Goal: Information Seeking & Learning: Understand process/instructions

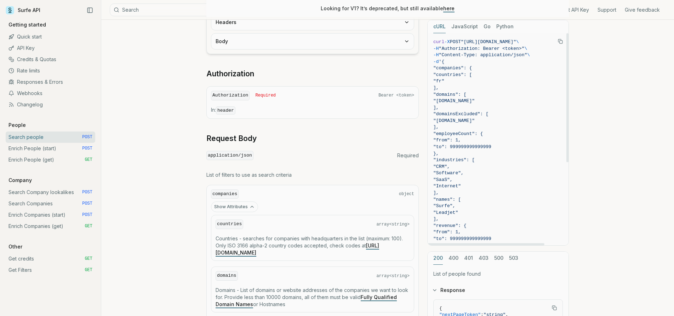
scroll to position [140, 0]
click at [460, 54] on span ""Content-Type: application/json"" at bounding box center [483, 54] width 88 height 5
drag, startPoint x: 449, startPoint y: 60, endPoint x: 496, endPoint y: 126, distance: 80.6
click at [497, 126] on code "curl -X POST "[URL][DOMAIN_NAME]" \ -H "Authorization: Bearer <token>" \ -H "Co…" at bounding box center [497, 213] width 129 height 348
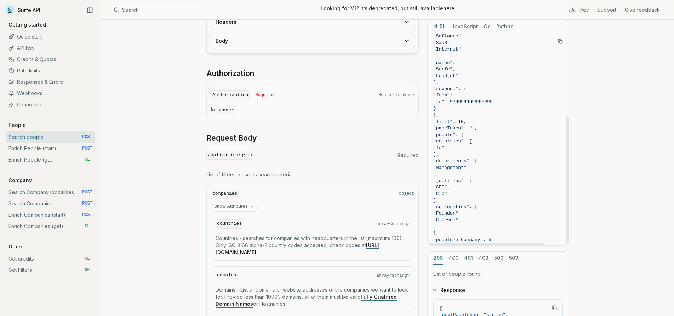
scroll to position [137, 0]
click at [439, 244] on span "}'" at bounding box center [436, 246] width 6 height 5
copy code "{ "companies": { "countries": [ "fr" ], "domains": [ "[DOMAIN_NAME]" ], "domain…"
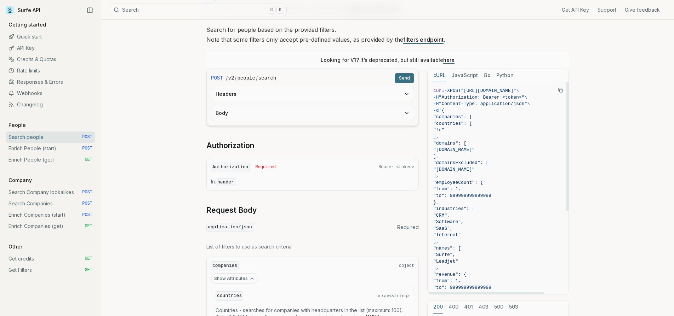
scroll to position [67, 0]
click at [498, 139] on span "]," at bounding box center [497, 137] width 129 height 7
drag, startPoint x: 450, startPoint y: 111, endPoint x: 483, endPoint y: 132, distance: 39.0
click at [484, 132] on code "curl -X POST "[URL][DOMAIN_NAME]" \ -H "Authorization: Bearer <token>" \ -H "Co…" at bounding box center [497, 262] width 129 height 348
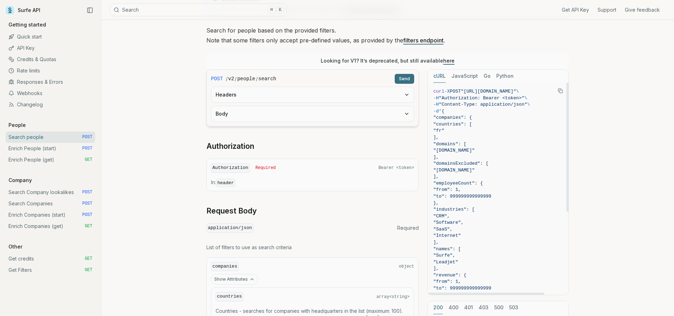
click at [461, 134] on span "]," at bounding box center [497, 137] width 129 height 7
drag, startPoint x: 451, startPoint y: 112, endPoint x: 494, endPoint y: 223, distance: 119.5
click at [494, 223] on code "curl -X POST "[URL][DOMAIN_NAME]" \ -H "Authorization: Bearer <token>" \ -H "Co…" at bounding box center [497, 262] width 129 height 348
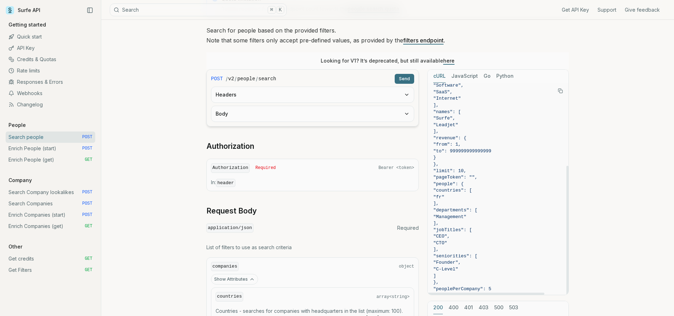
scroll to position [137, 0]
click at [439, 294] on span "}'" at bounding box center [436, 296] width 6 height 5
copy code "{ "companies": { "countries": [ "fr" ], "domains": [ "[DOMAIN_NAME]" ], "domain…"
click at [36, 203] on link "Search Companies POST" at bounding box center [51, 203] width 90 height 11
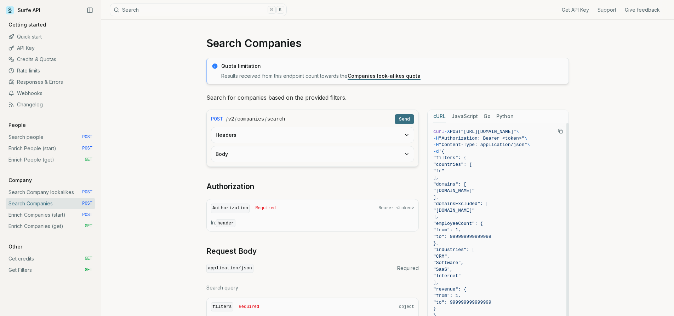
drag, startPoint x: 450, startPoint y: 150, endPoint x: 489, endPoint y: 194, distance: 59.2
click at [489, 194] on code "curl -X POST "[URL][DOMAIN_NAME]" \ -H "Authorization: Bearer <token>" \ -H "Co…" at bounding box center [497, 234] width 129 height 210
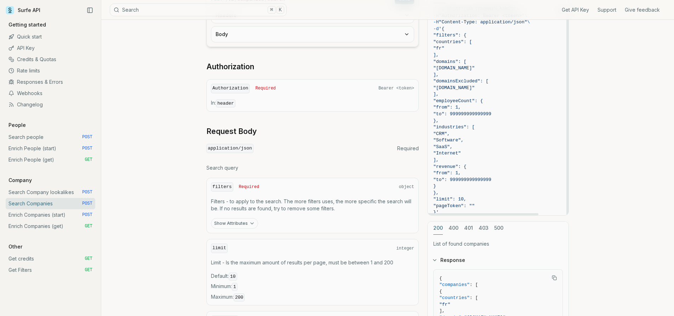
scroll to position [121, 0]
click at [439, 209] on span "}'" at bounding box center [436, 211] width 6 height 5
click at [439, 56] on span "]," at bounding box center [436, 56] width 6 height 5
drag, startPoint x: 451, startPoint y: 28, endPoint x: 442, endPoint y: 208, distance: 180.3
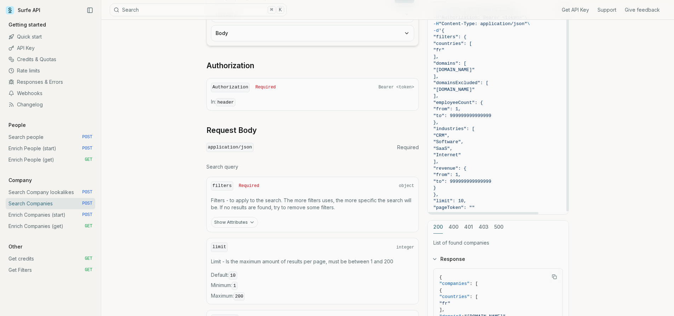
click at [442, 208] on code "curl -X POST "[URL][DOMAIN_NAME]" \ -H "Authorization: Bearer <token>" \ -H "Co…" at bounding box center [497, 113] width 129 height 210
copy code "{ "filters": { "countries": [ "fr" ], "domains": [ "[DOMAIN_NAME]" ], "domainsE…"
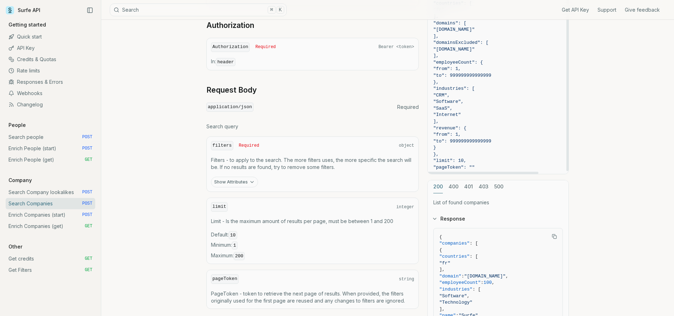
scroll to position [163, 0]
click at [238, 180] on button "Show Attributes" at bounding box center [234, 180] width 47 height 11
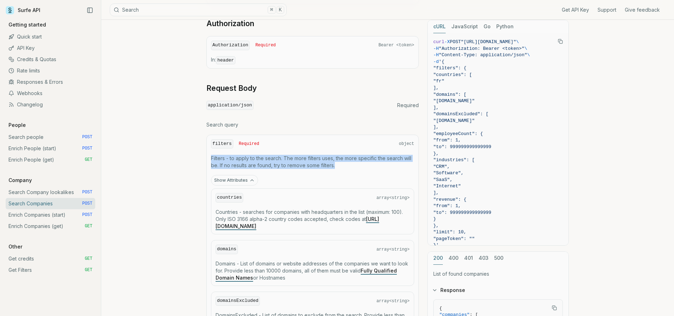
drag, startPoint x: 211, startPoint y: 156, endPoint x: 361, endPoint y: 167, distance: 150.0
click at [361, 167] on p "Filters - to apply to the search. The more filters uses, the more specific the …" at bounding box center [312, 162] width 203 height 14
copy p "Filters - to apply to the search. The more filters uses, the more specific the …"
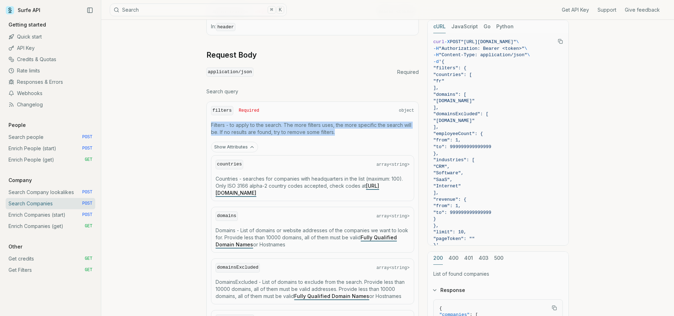
click at [348, 163] on div "countries array<string>" at bounding box center [312, 165] width 194 height 10
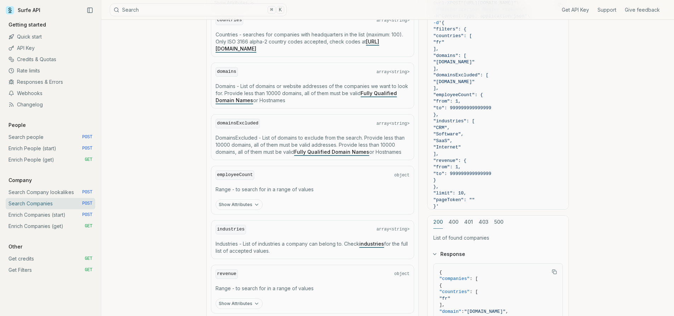
scroll to position [341, 0]
click at [245, 201] on button "Show Attributes" at bounding box center [238, 205] width 47 height 11
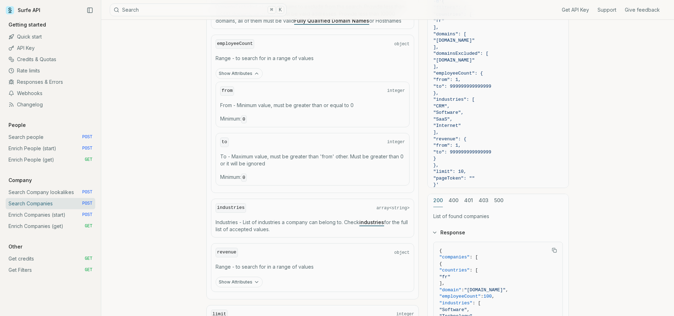
scroll to position [475, 0]
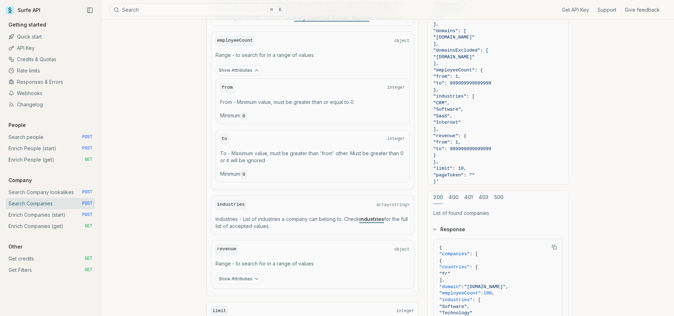
click at [246, 279] on button "Show Attributes" at bounding box center [238, 279] width 47 height 11
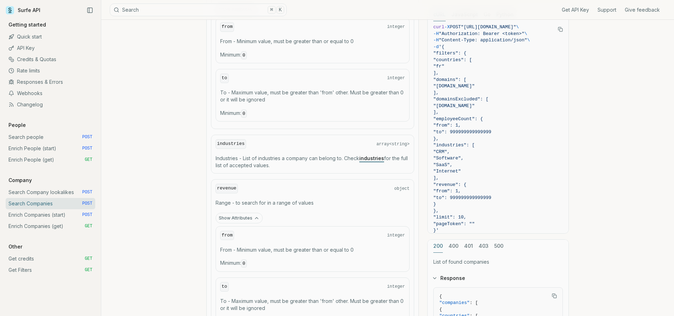
scroll to position [0, 0]
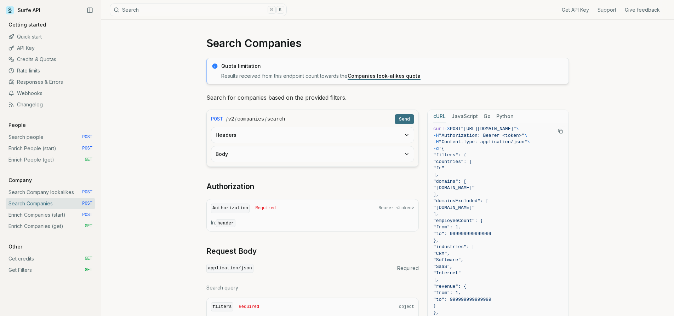
click at [55, 190] on link "Search Company lookalikes POST" at bounding box center [51, 192] width 90 height 11
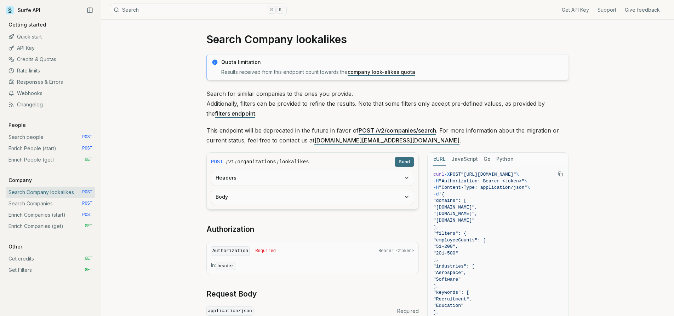
click at [57, 204] on link "Search Companies POST" at bounding box center [51, 203] width 90 height 11
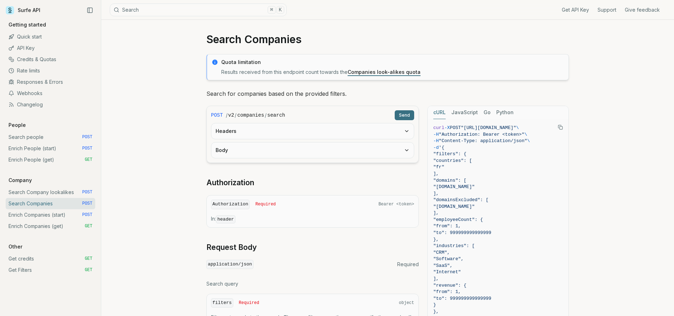
click at [45, 191] on link "Search Company lookalikes POST" at bounding box center [51, 192] width 90 height 11
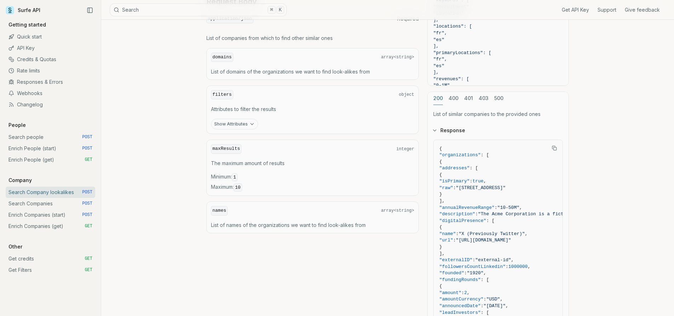
click at [242, 126] on button "Show Attributes" at bounding box center [234, 124] width 47 height 11
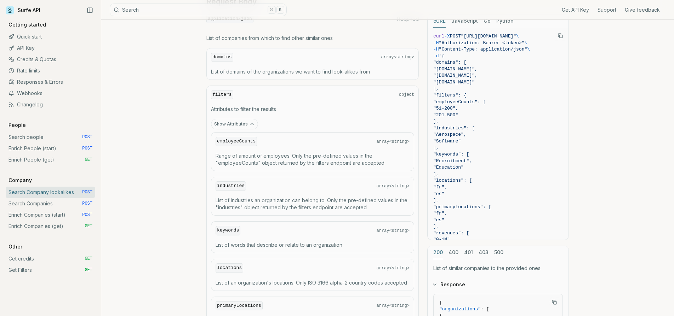
click at [245, 121] on button "Show Attributes" at bounding box center [234, 124] width 47 height 11
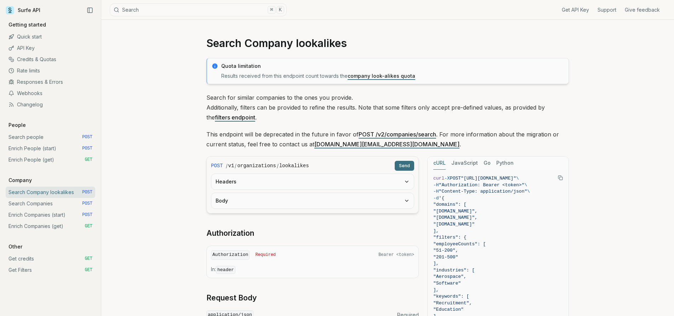
click at [58, 202] on link "Search Companies POST" at bounding box center [51, 203] width 90 height 11
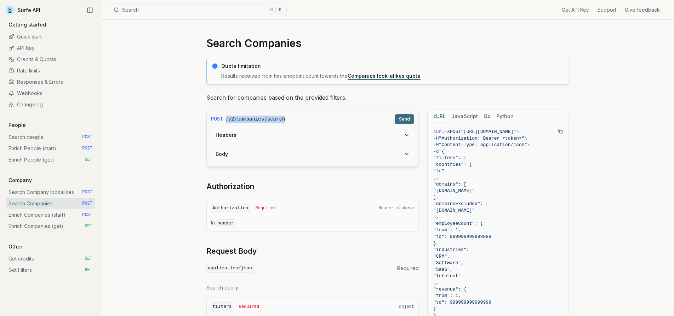
drag, startPoint x: 226, startPoint y: 120, endPoint x: 331, endPoint y: 120, distance: 105.8
click at [331, 120] on div "/ v2 / companies / search" at bounding box center [309, 119] width 166 height 7
copy div "/ v2 / companies / search"
click at [308, 115] on div "POST / v2 / companies / search Send" at bounding box center [312, 119] width 203 height 10
click at [354, 156] on button "Body" at bounding box center [312, 154] width 202 height 16
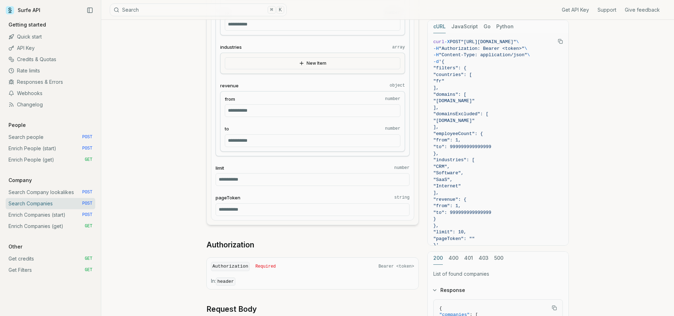
scroll to position [329, 0]
click at [479, 86] on span "]," at bounding box center [497, 88] width 129 height 7
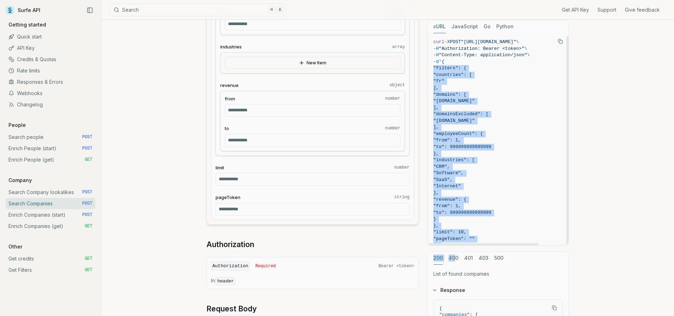
scroll to position [3, 0]
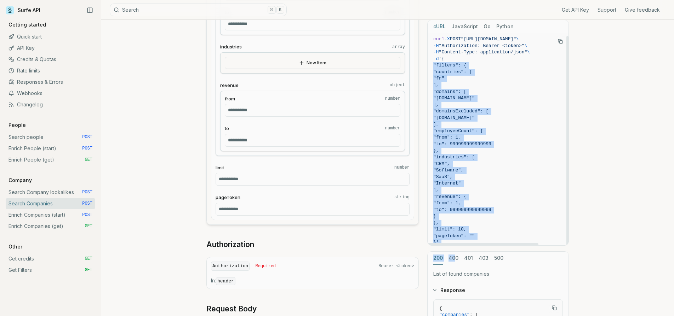
drag, startPoint x: 451, startPoint y: 60, endPoint x: 443, endPoint y: 236, distance: 176.7
click at [443, 236] on code "curl -X POST "[URL][DOMAIN_NAME]" \ -H "Authorization: Bearer <token>" \ -H "Co…" at bounding box center [497, 141] width 129 height 210
